Goal: Communication & Community: Share content

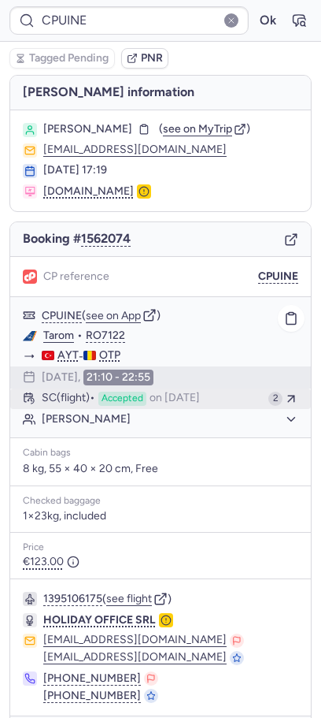
click at [101, 400] on div "SC (flight) Accepted on [DATE]" at bounding box center [152, 399] width 221 height 14
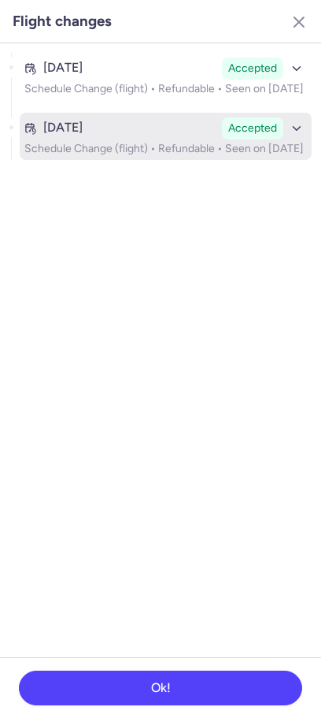
click at [169, 155] on p "Schedule Change (flight) • Refundable • Seen on [DATE]" at bounding box center [165, 149] width 283 height 13
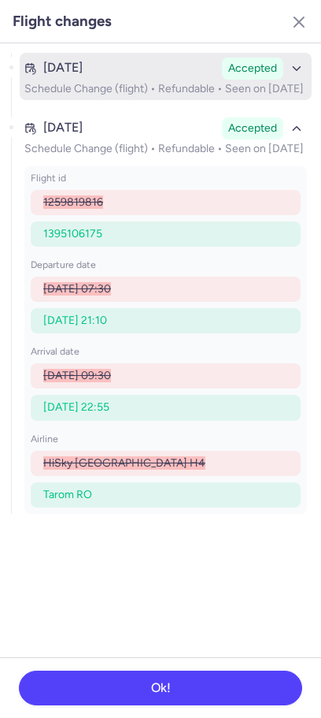
click at [172, 95] on p "Schedule Change (flight) • Refundable • Seen on [DATE]" at bounding box center [165, 89] width 283 height 13
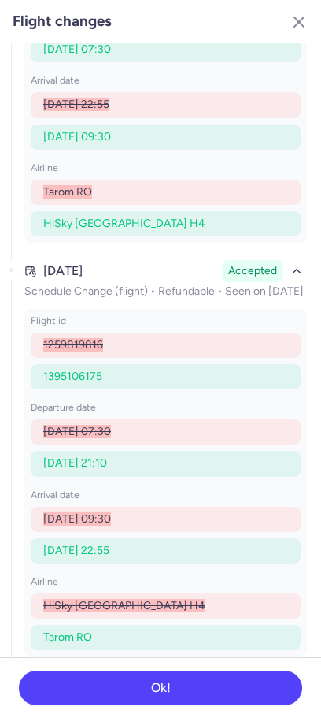
scroll to position [322, 0]
click at [303, 23] on icon "button" at bounding box center [299, 22] width 19 height 19
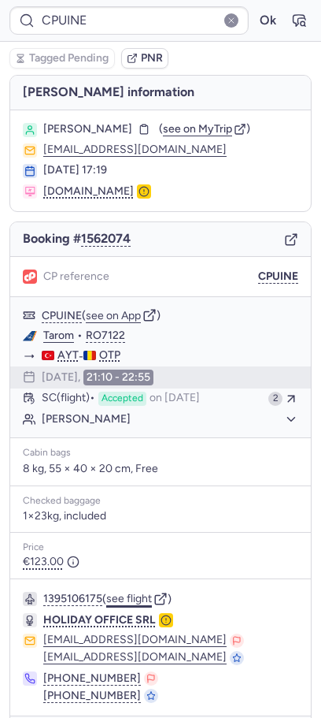
scroll to position [52, 0]
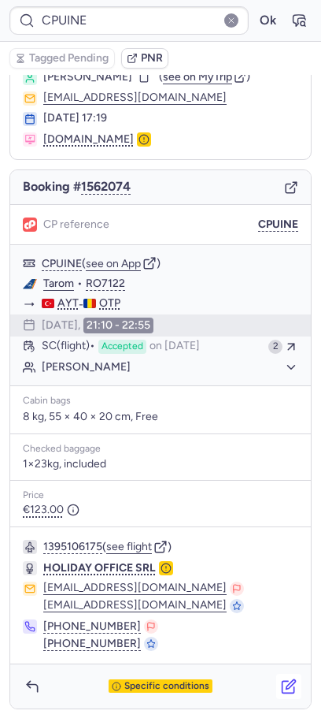
click at [295, 695] on button "button" at bounding box center [289, 686] width 25 height 25
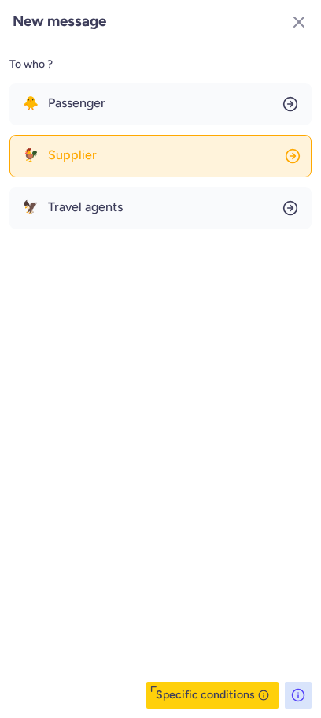
click at [126, 159] on button "🐓 Supplier" at bounding box center [160, 156] width 303 height 43
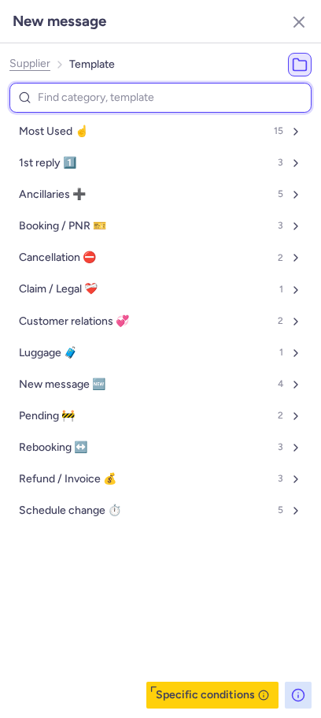
click at [90, 102] on input at bounding box center [160, 98] width 303 height 31
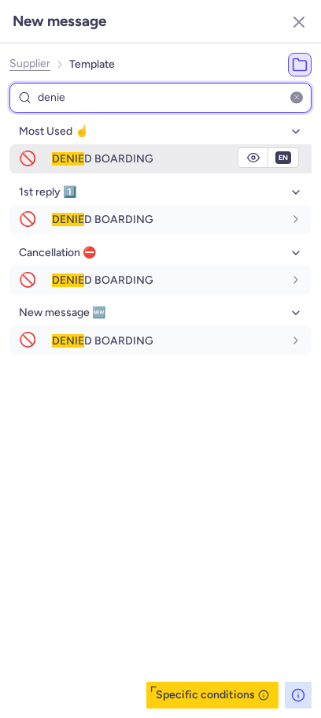
type input "denie"
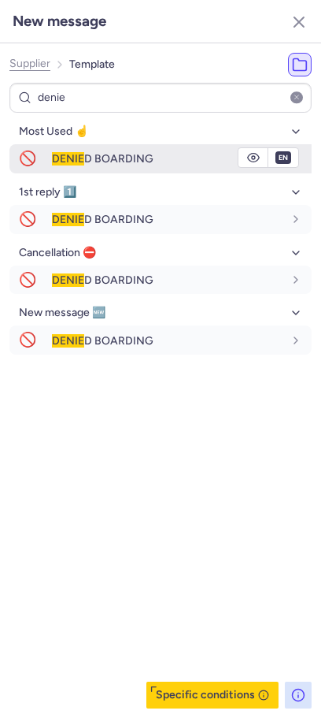
click at [91, 168] on div "DENIE D BOARDING" at bounding box center [182, 158] width 260 height 27
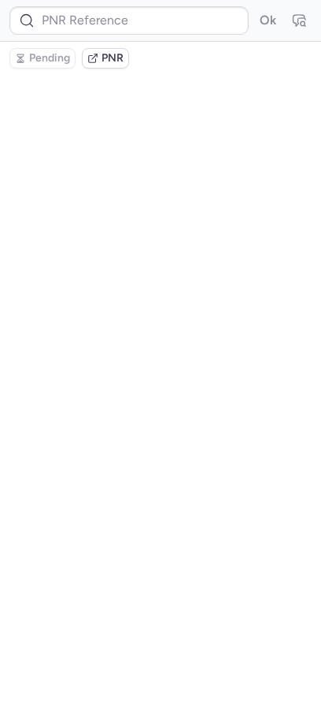
scroll to position [0, 0]
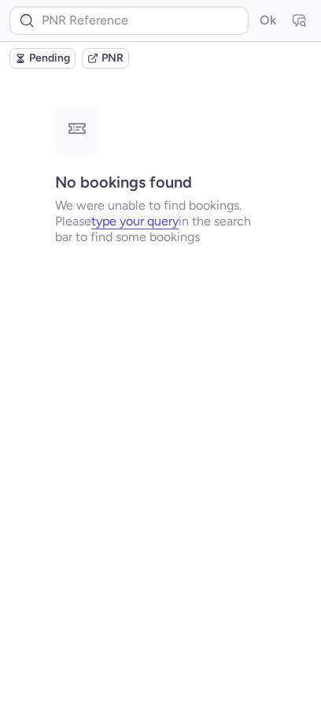
type input "CPUINE"
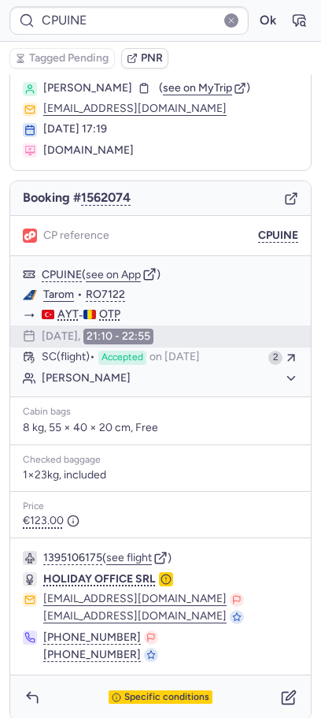
scroll to position [52, 0]
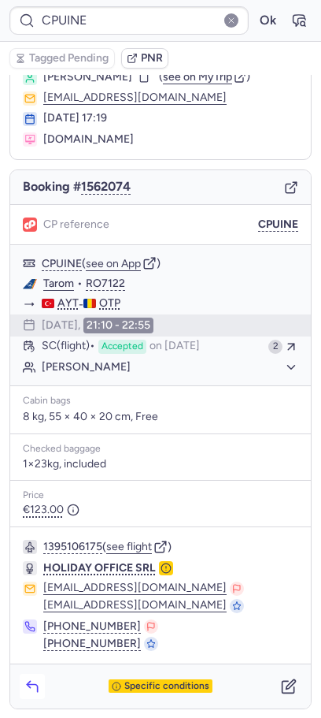
click at [40, 678] on button "button" at bounding box center [32, 686] width 25 height 25
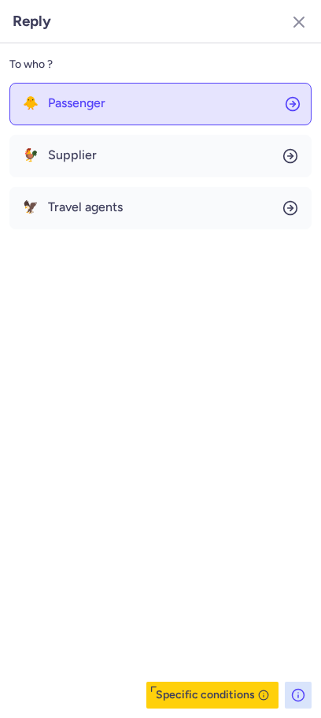
click at [53, 101] on span "Passenger" at bounding box center [77, 103] width 58 height 14
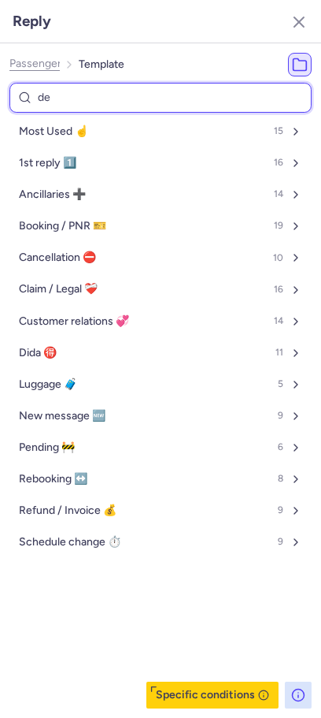
type input "den"
select select "en"
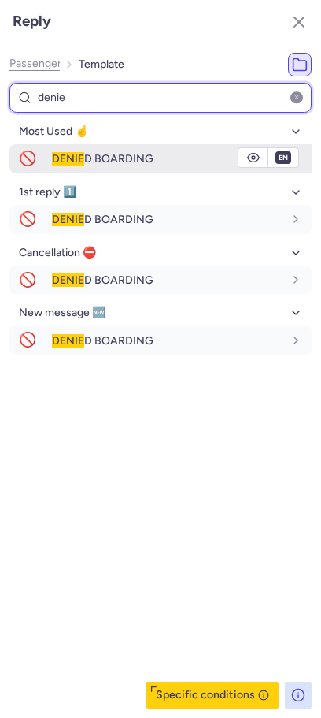
type input "denie"
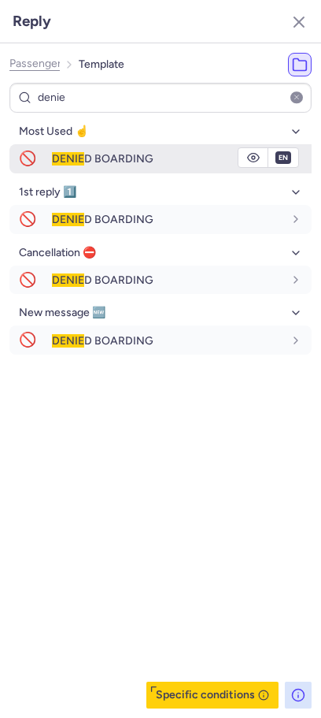
click at [82, 162] on span "DENIE D BOARDING" at bounding box center [103, 158] width 102 height 13
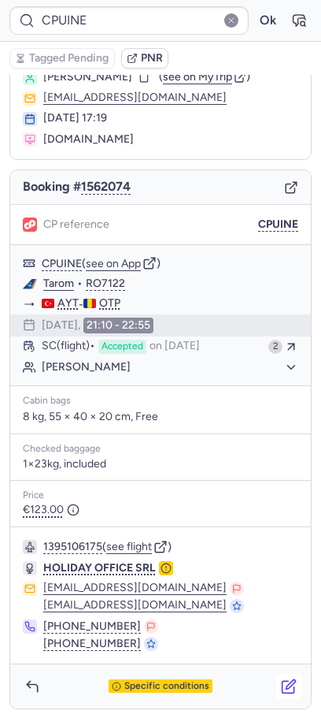
click at [300, 689] on button "button" at bounding box center [289, 686] width 25 height 25
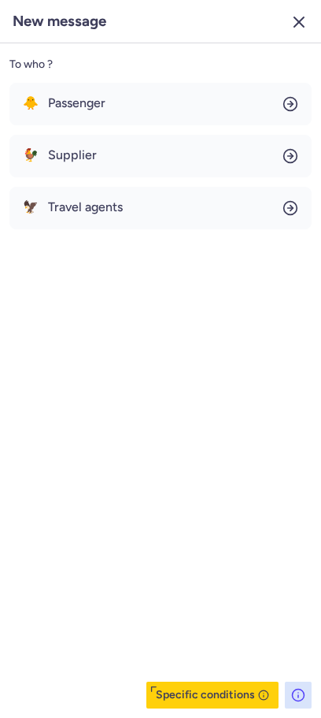
click at [308, 28] on button "button" at bounding box center [299, 21] width 25 height 25
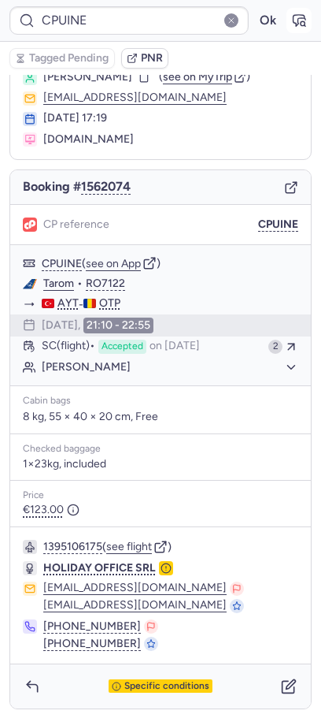
click at [300, 20] on icon "button" at bounding box center [299, 21] width 16 height 16
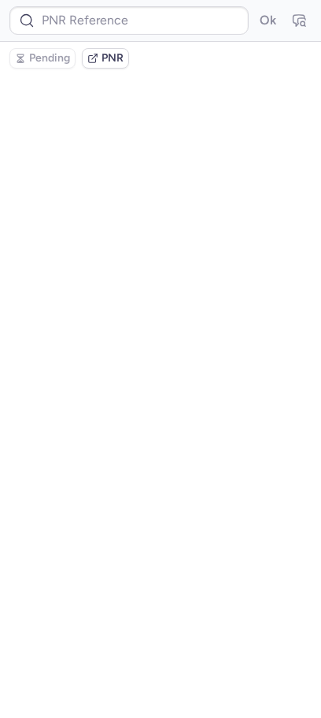
scroll to position [0, 0]
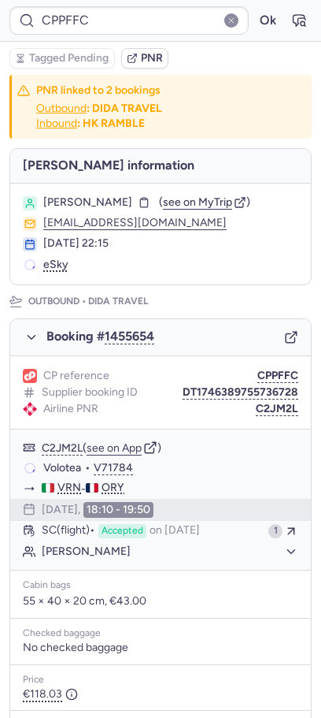
type input "CP7KR8"
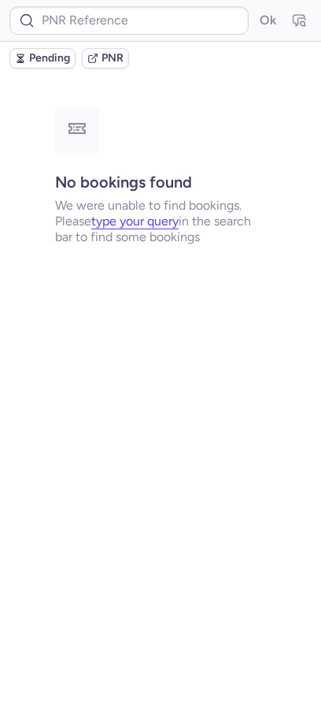
type input "CZ042867"
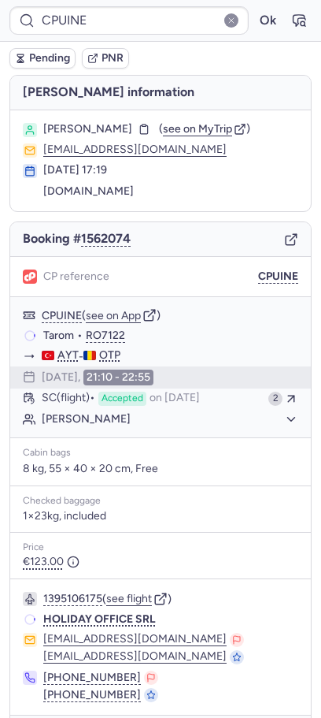
type input "CPYM7A"
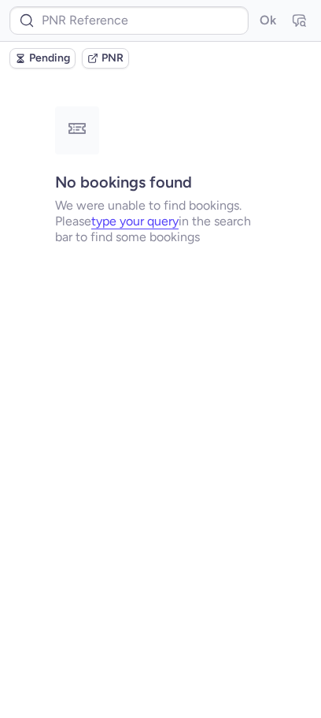
type input "CP5NMR"
